Goal: Find specific page/section: Find specific page/section

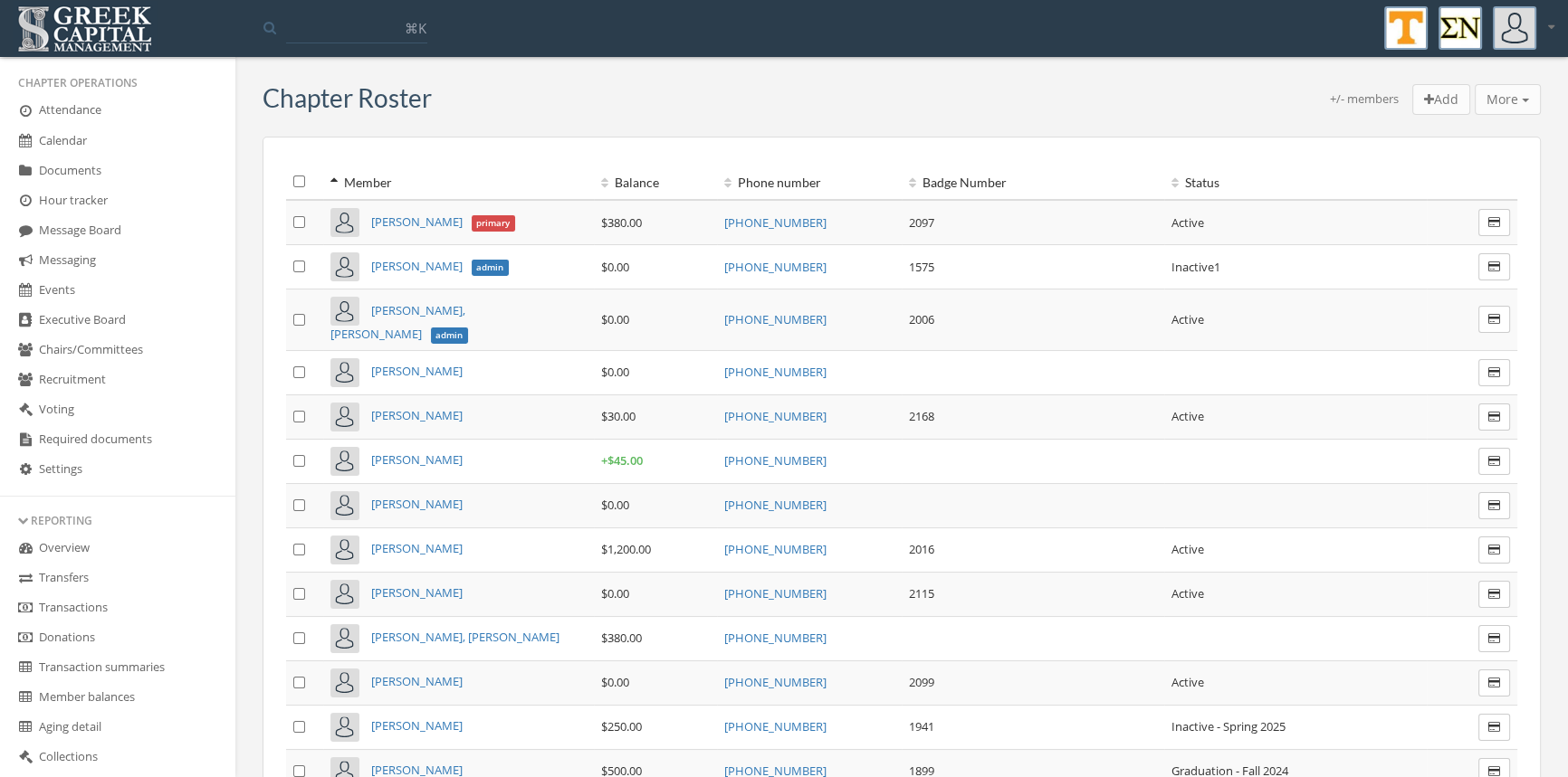
scroll to position [290, 0]
click at [124, 602] on link "Transactions" at bounding box center [117, 608] width 235 height 30
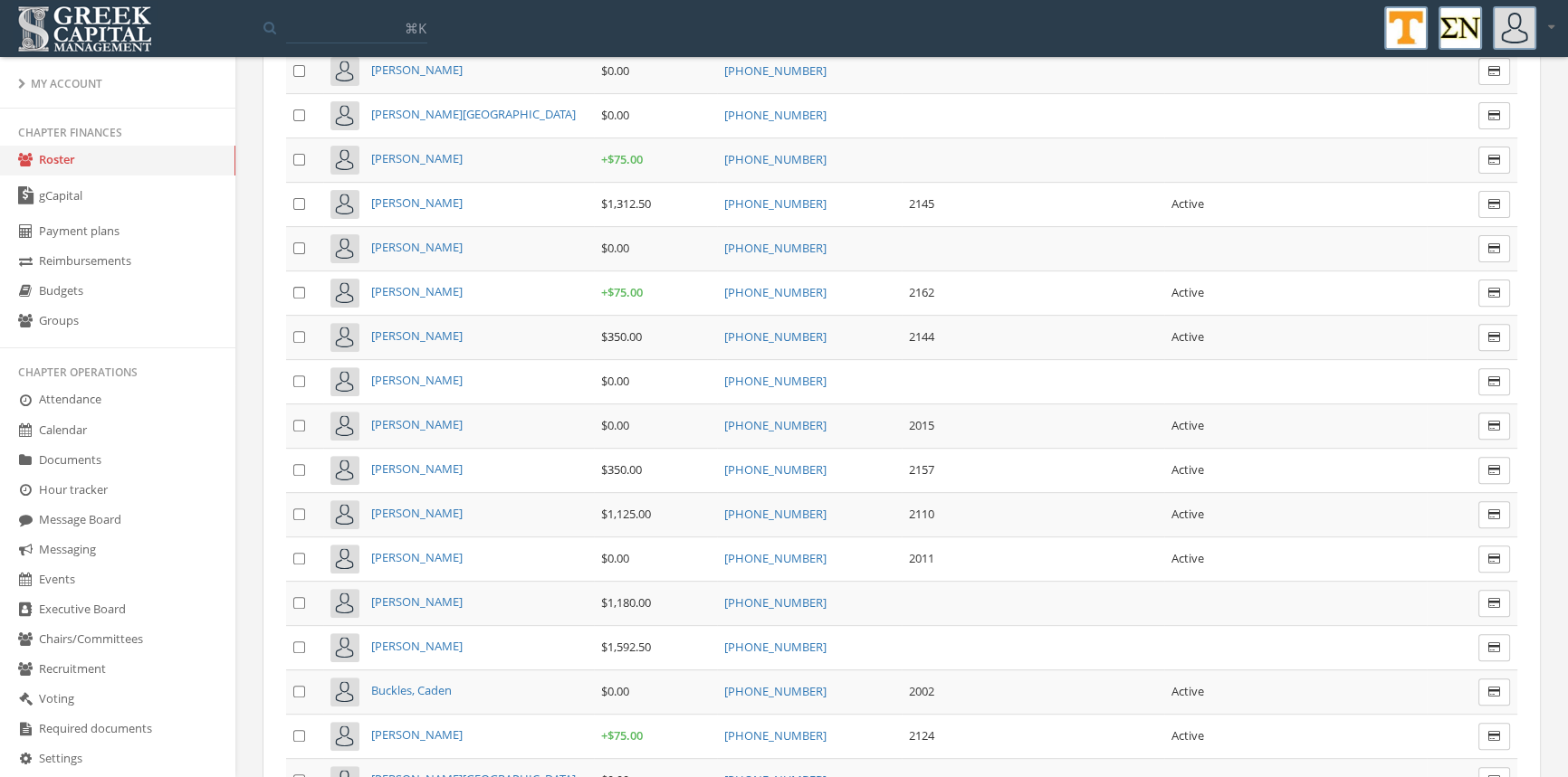
scroll to position [1099, 0]
